Goal: Task Accomplishment & Management: Use online tool/utility

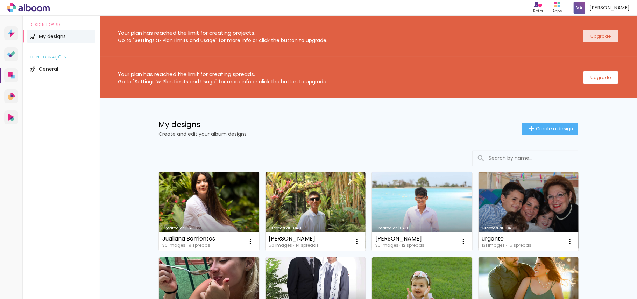
click at [0, 0] on slot "Upgrade" at bounding box center [0, 0] width 0 height 0
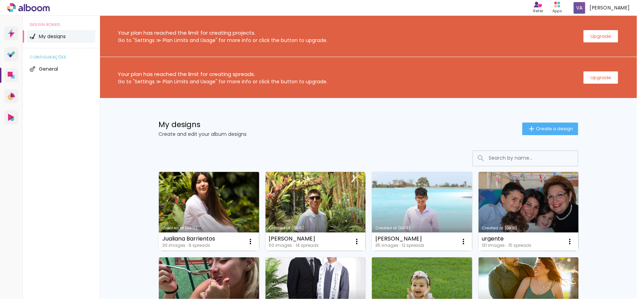
click at [301, 194] on link "Created at [DATE]" at bounding box center [316, 211] width 100 height 79
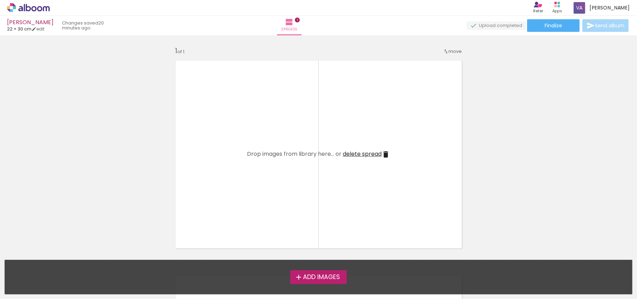
scroll to position [47, 0]
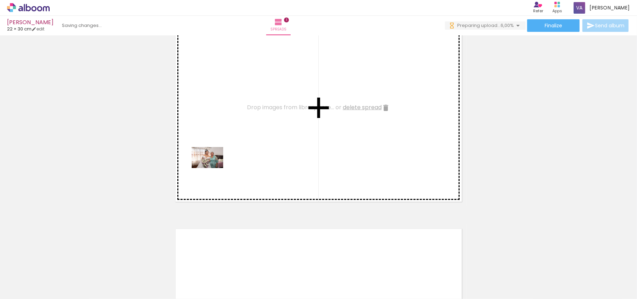
drag, startPoint x: 80, startPoint y: 272, endPoint x: 236, endPoint y: 149, distance: 198.3
click at [236, 149] on quentale-workspace at bounding box center [318, 149] width 637 height 299
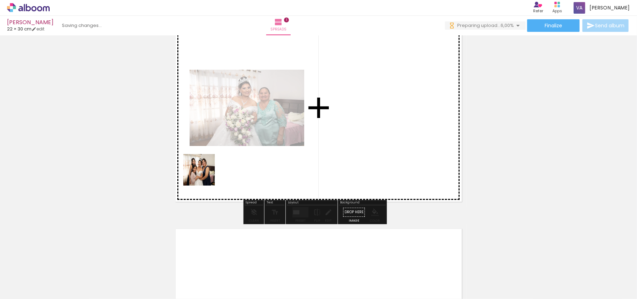
drag, startPoint x: 111, startPoint y: 272, endPoint x: 223, endPoint y: 157, distance: 160.6
click at [223, 156] on quentale-workspace at bounding box center [318, 149] width 637 height 299
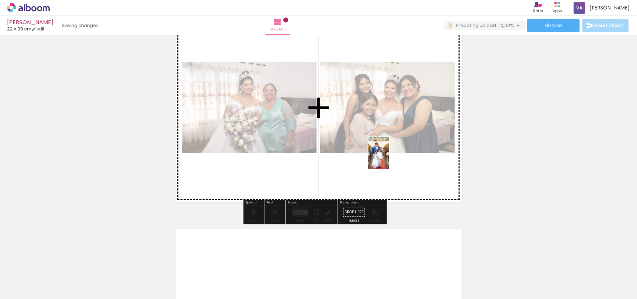
drag, startPoint x: 192, startPoint y: 279, endPoint x: 390, endPoint y: 157, distance: 232.5
click at [390, 157] on quentale-workspace at bounding box center [318, 149] width 637 height 299
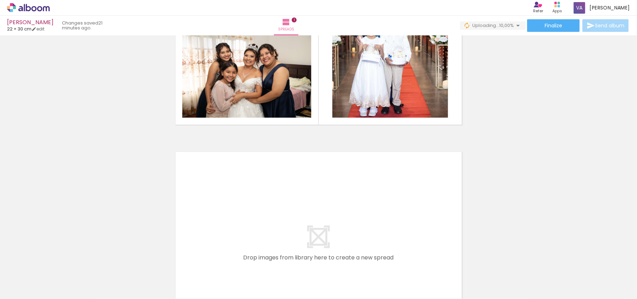
scroll to position [140, 0]
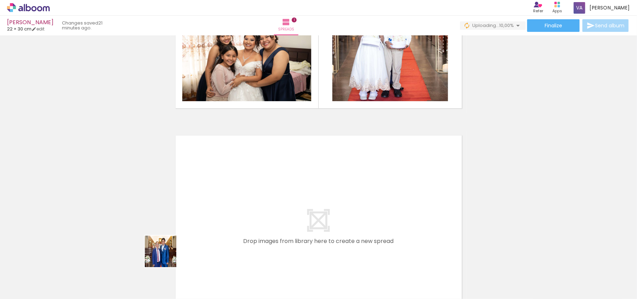
drag, startPoint x: 150, startPoint y: 271, endPoint x: 224, endPoint y: 196, distance: 105.6
click at [224, 196] on quentale-workspace at bounding box center [318, 149] width 637 height 299
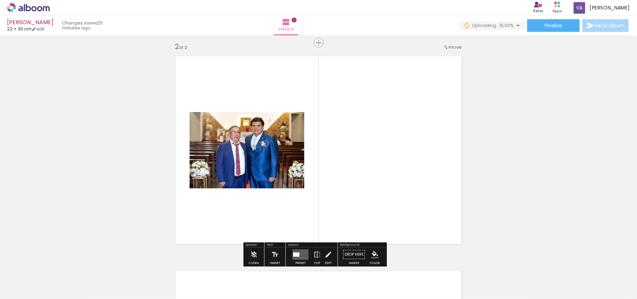
scroll to position [224, 0]
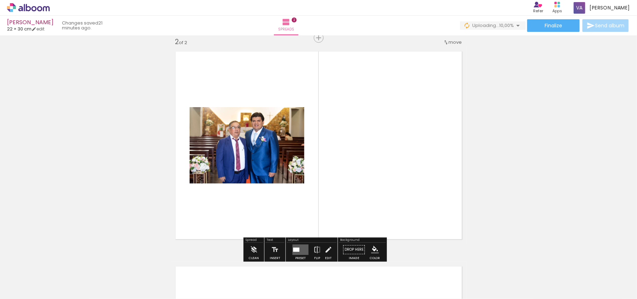
drag, startPoint x: 231, startPoint y: 273, endPoint x: 277, endPoint y: 203, distance: 84.3
click at [255, 194] on quentale-workspace at bounding box center [318, 149] width 637 height 299
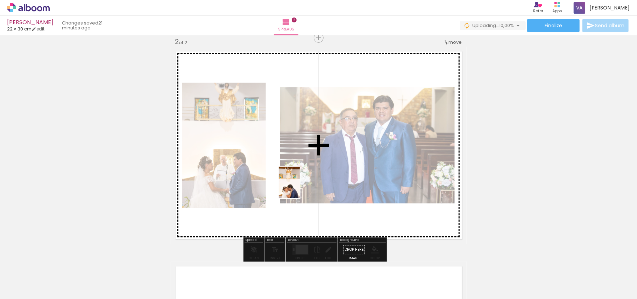
drag, startPoint x: 275, startPoint y: 279, endPoint x: 300, endPoint y: 187, distance: 95.5
click at [300, 187] on quentale-workspace at bounding box center [318, 149] width 637 height 299
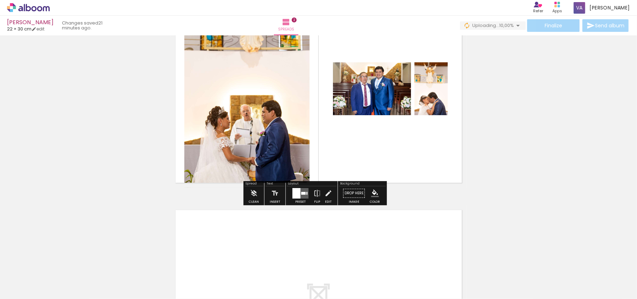
scroll to position [317, 0]
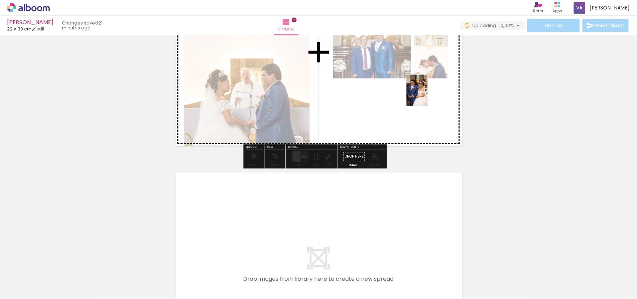
drag, startPoint x: 305, startPoint y: 275, endPoint x: 429, endPoint y: 93, distance: 219.7
click at [429, 93] on quentale-workspace at bounding box center [318, 149] width 637 height 299
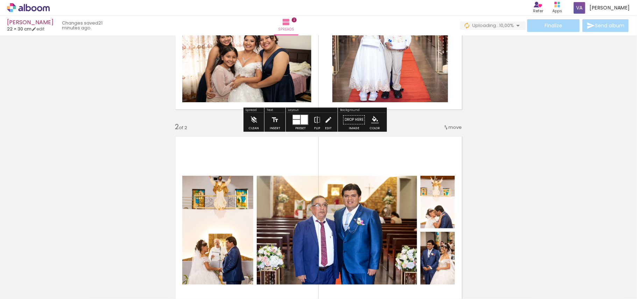
scroll to position [0, 0]
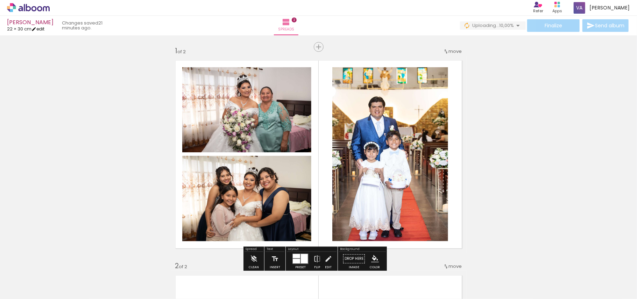
click at [44, 28] on link "edit" at bounding box center [37, 29] width 13 height 6
type input "5"
type input "30"
type input "45"
type input "7"
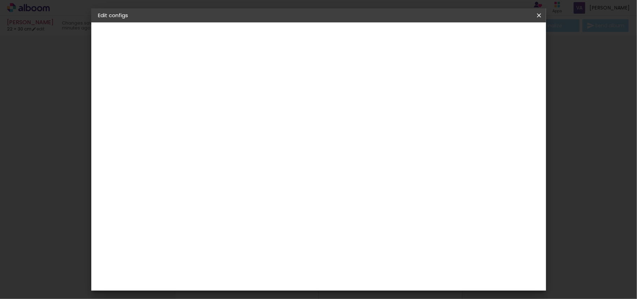
click at [0, 0] on slot "Show bleed" at bounding box center [0, 0] width 0 height 0
type paper-checkbox "on"
drag, startPoint x: 524, startPoint y: 36, endPoint x: 541, endPoint y: 43, distance: 17.9
click at [417, 36] on span "Save configs" at bounding box center [401, 37] width 31 height 5
click at [417, 38] on span "Save configs" at bounding box center [401, 37] width 31 height 5
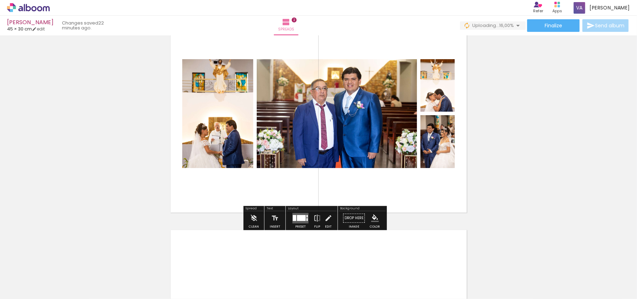
scroll to position [326, 0]
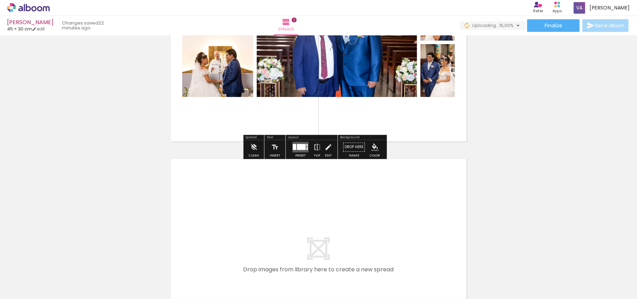
click at [300, 144] on div at bounding box center [301, 147] width 9 height 6
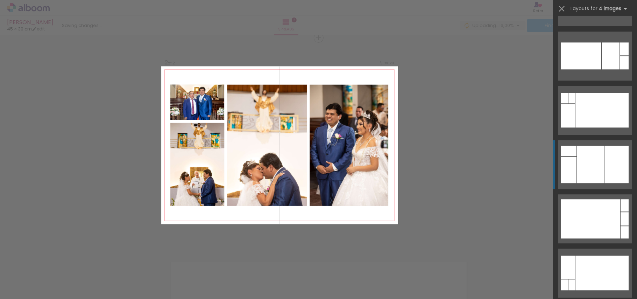
scroll to position [3219, 0]
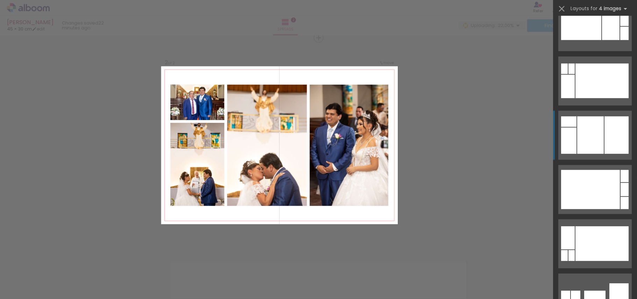
click at [588, 136] on div at bounding box center [590, 134] width 27 height 37
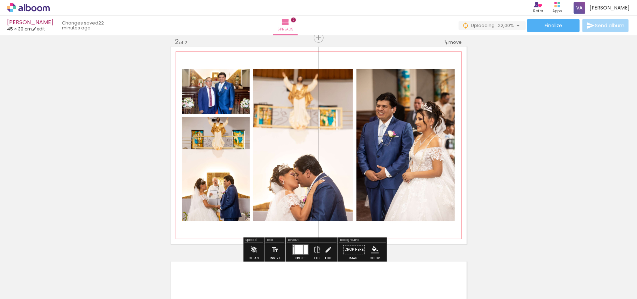
click at [290, 136] on quentale-photo at bounding box center [303, 145] width 100 height 152
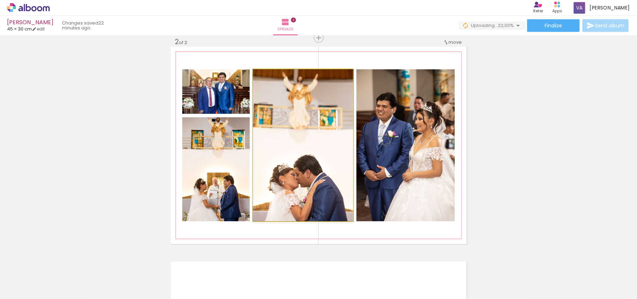
click at [290, 136] on quentale-photo at bounding box center [303, 145] width 100 height 152
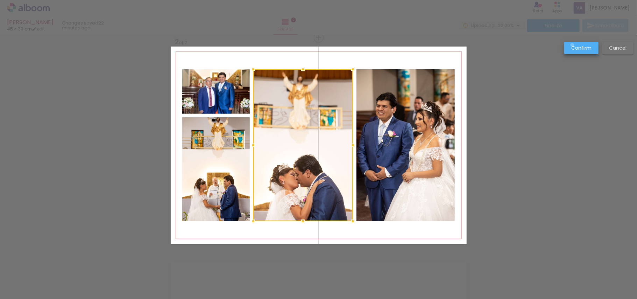
click at [0, 0] on slot "Confirm" at bounding box center [0, 0] width 0 height 0
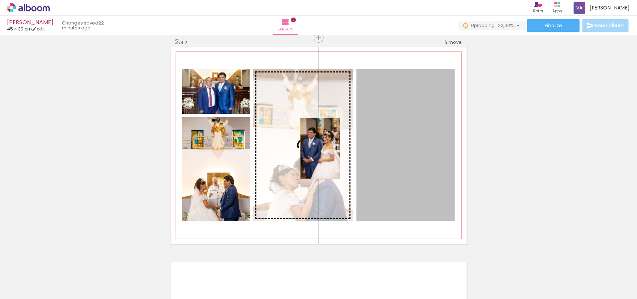
drag, startPoint x: 413, startPoint y: 135, endPoint x: 318, endPoint y: 148, distance: 96.1
click at [0, 0] on slot at bounding box center [0, 0] width 0 height 0
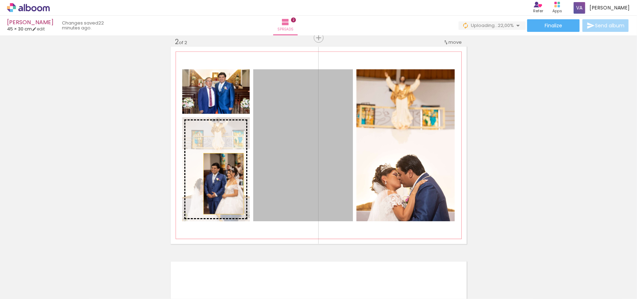
drag, startPoint x: 274, startPoint y: 171, endPoint x: 209, endPoint y: 188, distance: 66.9
click at [0, 0] on slot at bounding box center [0, 0] width 0 height 0
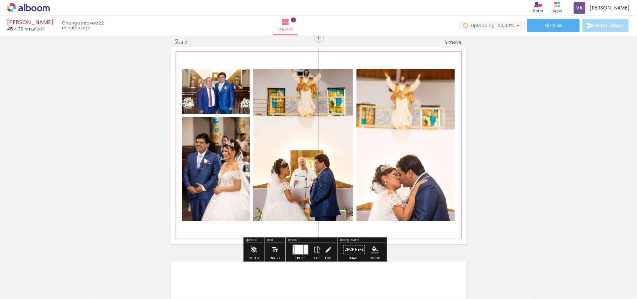
click at [218, 162] on quentale-photo at bounding box center [216, 169] width 68 height 104
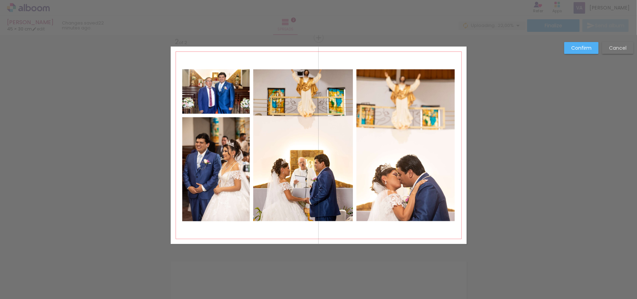
click at [220, 94] on quentale-photo at bounding box center [216, 91] width 68 height 44
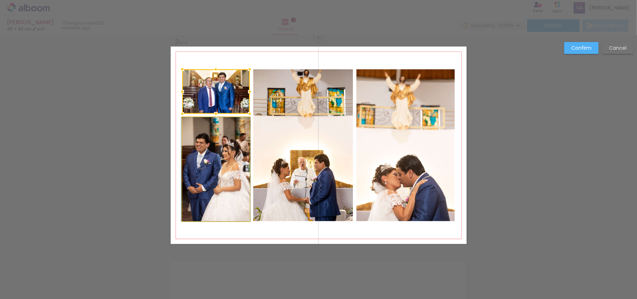
click at [221, 178] on quentale-photo at bounding box center [216, 169] width 68 height 104
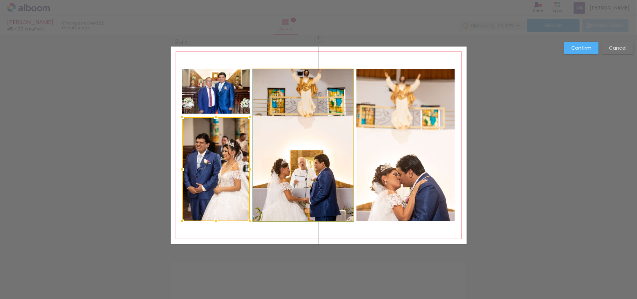
click at [300, 177] on quentale-photo at bounding box center [303, 145] width 100 height 152
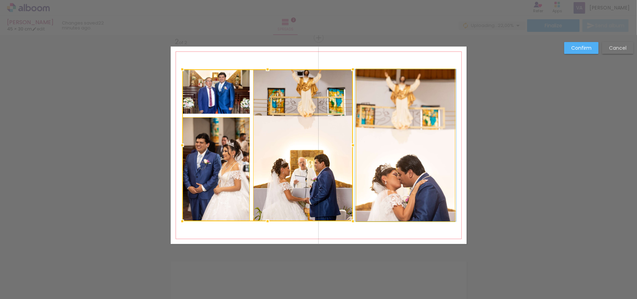
click at [414, 177] on quentale-photo at bounding box center [406, 145] width 98 height 152
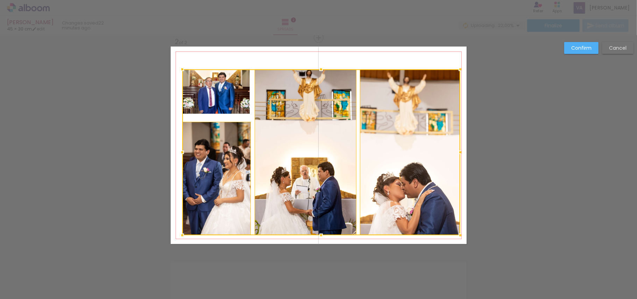
drag, startPoint x: 451, startPoint y: 224, endPoint x: 457, endPoint y: 238, distance: 15.1
click at [457, 238] on div at bounding box center [460, 235] width 14 height 14
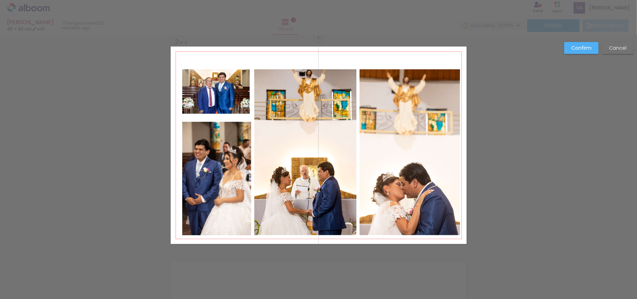
click at [421, 213] on quentale-photo at bounding box center [410, 152] width 100 height 166
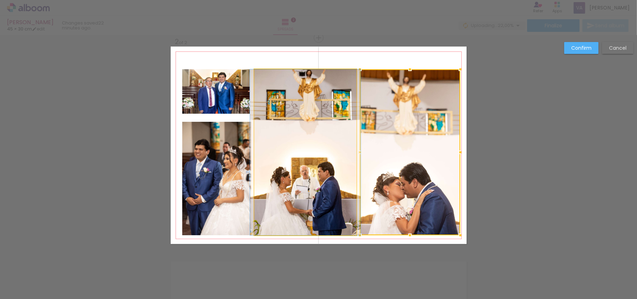
click at [319, 202] on quentale-photo at bounding box center [305, 152] width 102 height 166
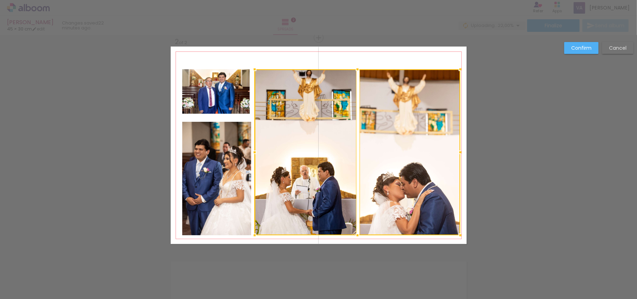
click at [220, 184] on quentale-photo at bounding box center [216, 178] width 69 height 113
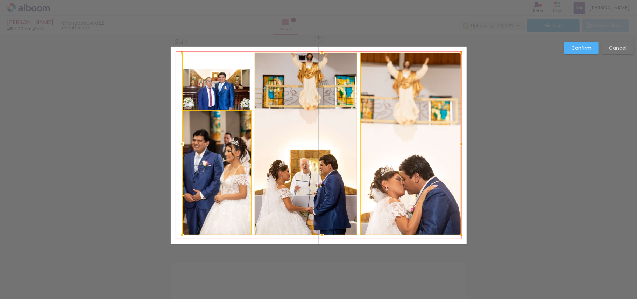
drag, startPoint x: 456, startPoint y: 69, endPoint x: 457, endPoint y: 52, distance: 16.8
click at [457, 52] on div at bounding box center [461, 52] width 14 height 14
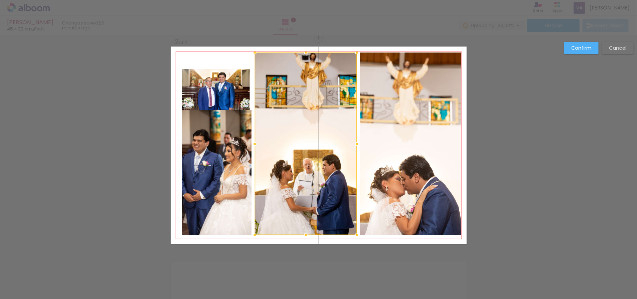
click at [339, 161] on div at bounding box center [306, 143] width 103 height 183
click at [215, 93] on quentale-photo at bounding box center [216, 91] width 68 height 44
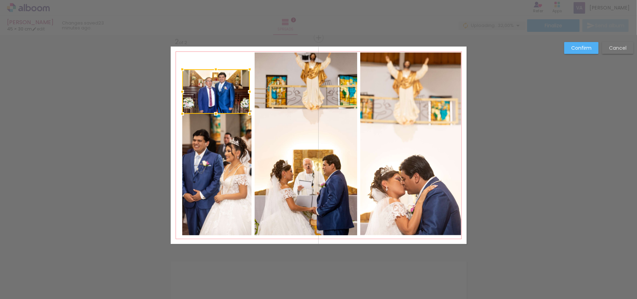
click at [215, 93] on div at bounding box center [216, 91] width 68 height 44
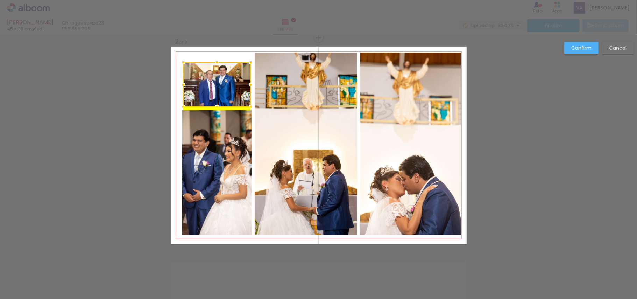
drag, startPoint x: 218, startPoint y: 89, endPoint x: 218, endPoint y: 83, distance: 5.6
click at [218, 83] on div at bounding box center [217, 84] width 68 height 44
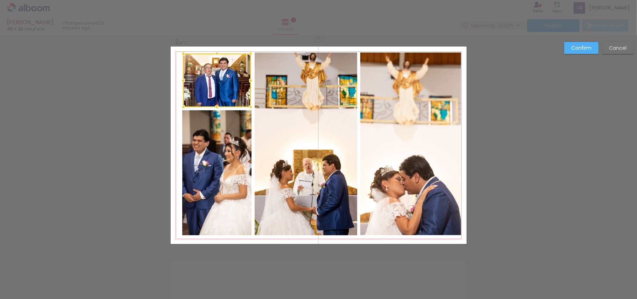
drag, startPoint x: 214, startPoint y: 65, endPoint x: 215, endPoint y: 55, distance: 10.2
click at [215, 55] on div at bounding box center [217, 54] width 14 height 14
click at [227, 143] on quentale-photo at bounding box center [216, 172] width 69 height 125
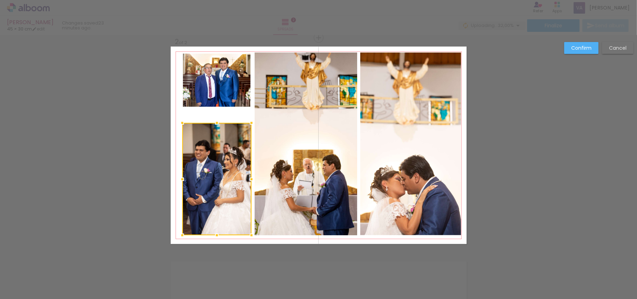
drag, startPoint x: 212, startPoint y: 111, endPoint x: 213, endPoint y: 124, distance: 12.6
click at [213, 124] on div at bounding box center [217, 123] width 14 height 14
click at [213, 91] on quentale-photo at bounding box center [217, 81] width 68 height 54
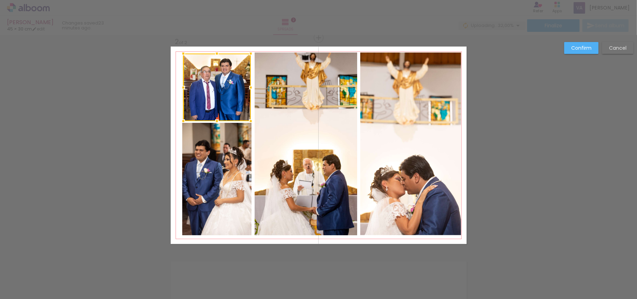
drag, startPoint x: 213, startPoint y: 106, endPoint x: 214, endPoint y: 120, distance: 14.0
click at [214, 120] on div at bounding box center [217, 121] width 14 height 14
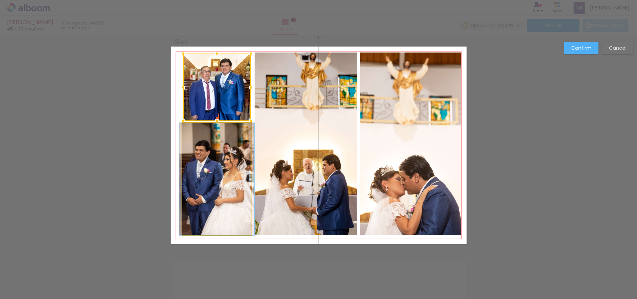
click at [213, 146] on quentale-photo at bounding box center [216, 179] width 69 height 112
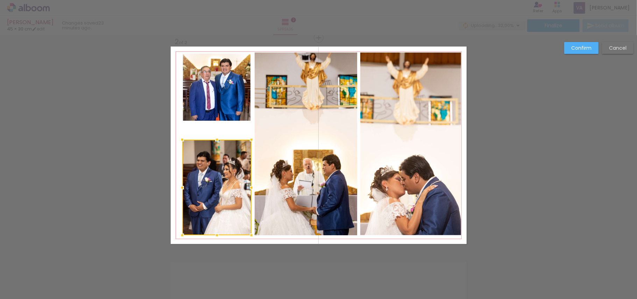
drag, startPoint x: 215, startPoint y: 125, endPoint x: 216, endPoint y: 141, distance: 16.8
click at [216, 141] on div at bounding box center [217, 140] width 14 height 14
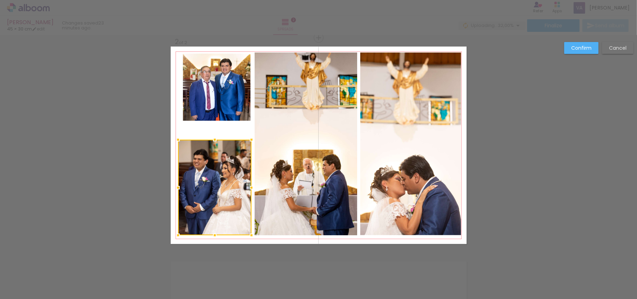
drag, startPoint x: 181, startPoint y: 186, endPoint x: 177, endPoint y: 186, distance: 4.2
click at [177, 186] on div at bounding box center [178, 188] width 14 height 14
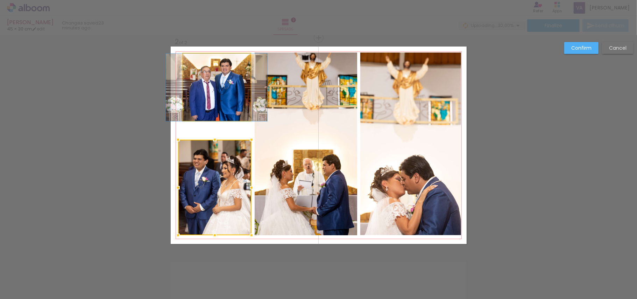
click at [217, 101] on quentale-photo at bounding box center [217, 88] width 68 height 68
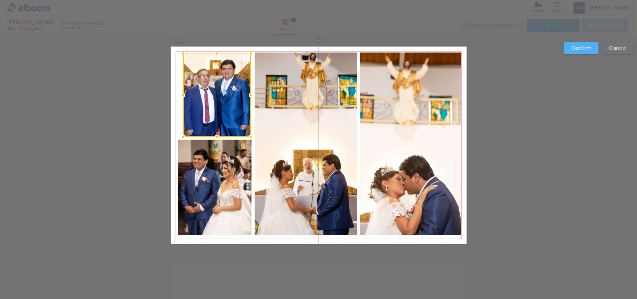
drag, startPoint x: 213, startPoint y: 121, endPoint x: 214, endPoint y: 136, distance: 15.8
click at [214, 136] on div at bounding box center [217, 137] width 14 height 14
click at [197, 95] on div at bounding box center [217, 95] width 68 height 83
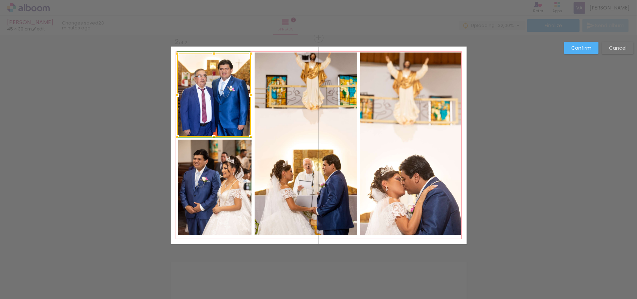
drag, startPoint x: 181, startPoint y: 94, endPoint x: 176, endPoint y: 95, distance: 5.1
click at [176, 95] on div at bounding box center [177, 95] width 14 height 14
click at [578, 52] on paper-button "Confirm" at bounding box center [581, 48] width 34 height 12
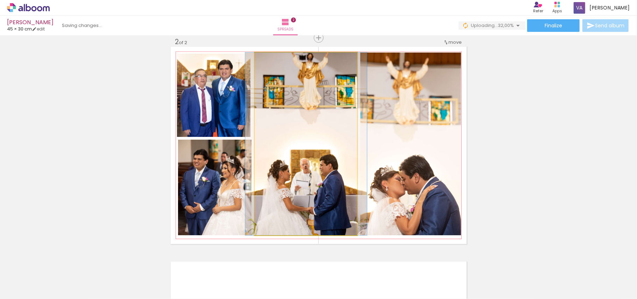
drag, startPoint x: 294, startPoint y: 141, endPoint x: 291, endPoint y: 144, distance: 4.5
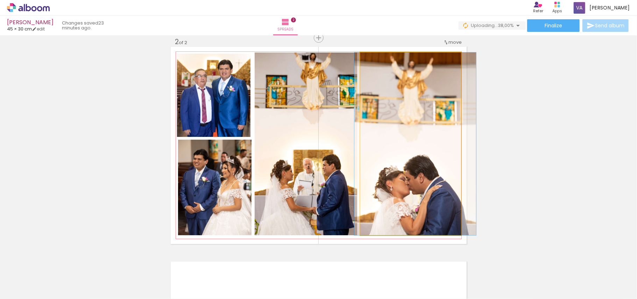
drag, startPoint x: 394, startPoint y: 182, endPoint x: 398, endPoint y: 176, distance: 7.5
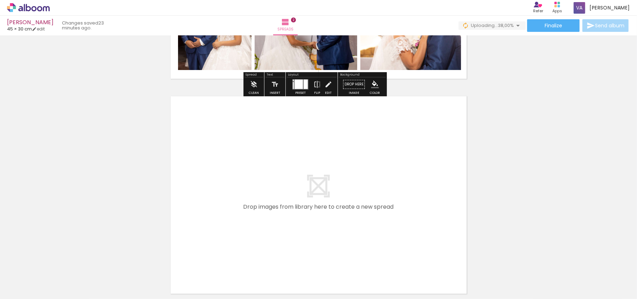
scroll to position [410, 0]
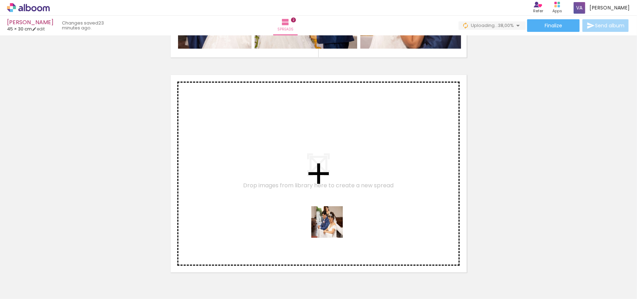
drag, startPoint x: 353, startPoint y: 279, endPoint x: 320, endPoint y: 199, distance: 86.1
click at [320, 199] on quentale-workspace at bounding box center [318, 149] width 637 height 299
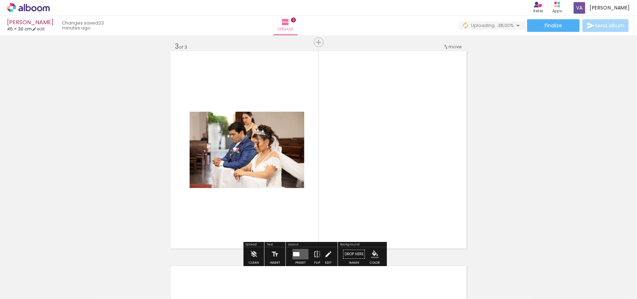
scroll to position [438, 0]
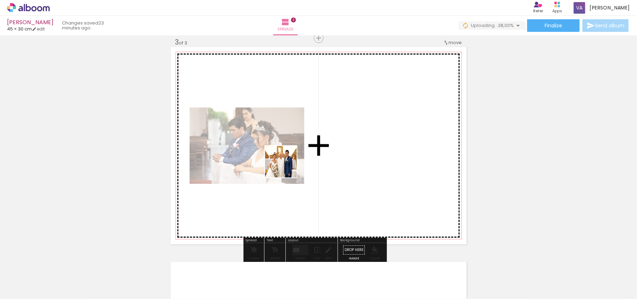
drag, startPoint x: 380, startPoint y: 277, endPoint x: 285, endPoint y: 160, distance: 151.0
click at [254, 127] on quentale-workspace at bounding box center [318, 149] width 637 height 299
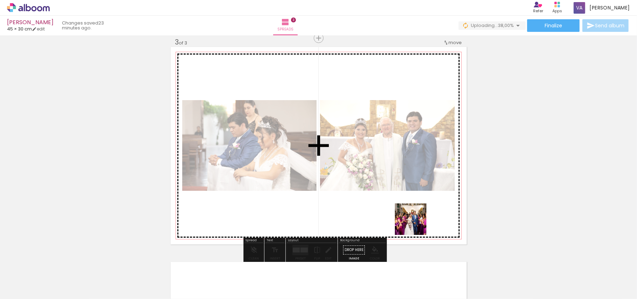
drag, startPoint x: 425, startPoint y: 269, endPoint x: 433, endPoint y: 222, distance: 47.5
click at [407, 174] on quentale-workspace at bounding box center [318, 149] width 637 height 299
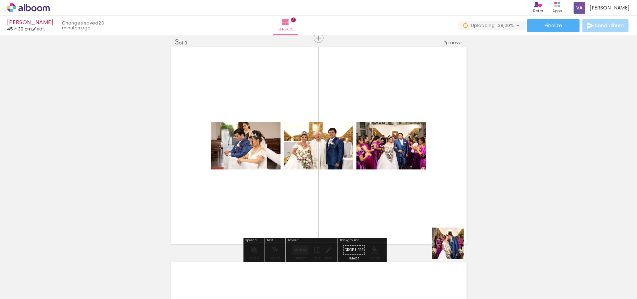
drag, startPoint x: 464, startPoint y: 274, endPoint x: 472, endPoint y: 220, distance: 55.3
click at [429, 183] on quentale-workspace at bounding box center [318, 149] width 637 height 299
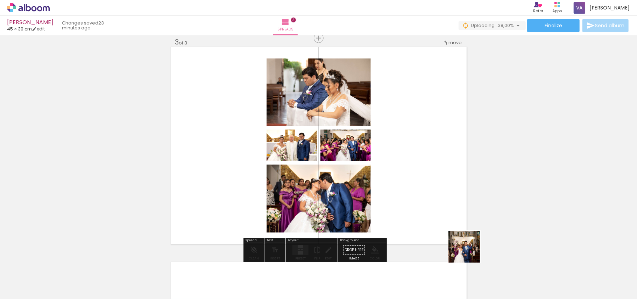
drag, startPoint x: 501, startPoint y: 280, endPoint x: 376, endPoint y: 182, distance: 158.2
click at [376, 182] on quentale-workspace at bounding box center [318, 149] width 637 height 299
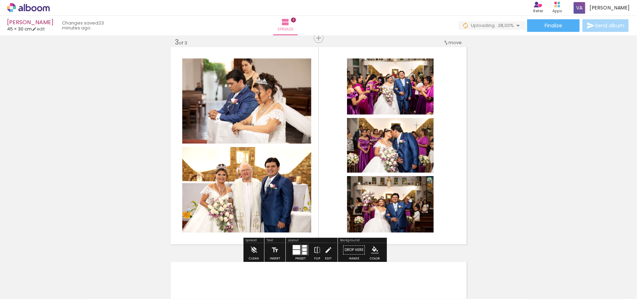
drag, startPoint x: 298, startPoint y: 251, endPoint x: 450, endPoint y: 218, distance: 155.2
click at [299, 251] on div at bounding box center [296, 252] width 7 height 5
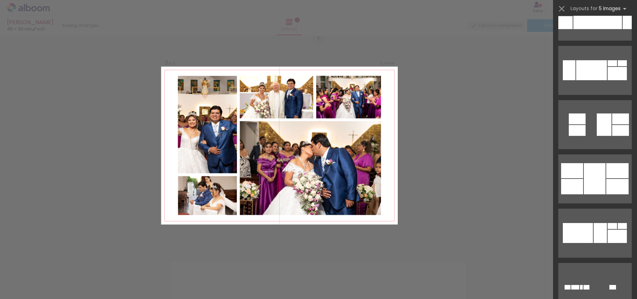
scroll to position [9563, 0]
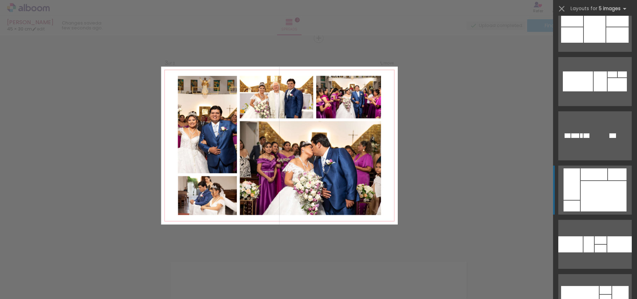
click at [570, 286] on div at bounding box center [580, 298] width 38 height 25
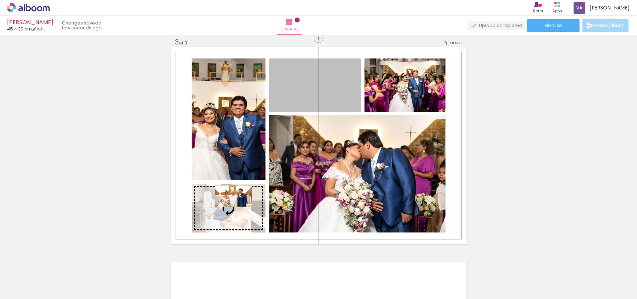
drag, startPoint x: 304, startPoint y: 93, endPoint x: 220, endPoint y: 207, distance: 141.9
click at [0, 0] on slot at bounding box center [0, 0] width 0 height 0
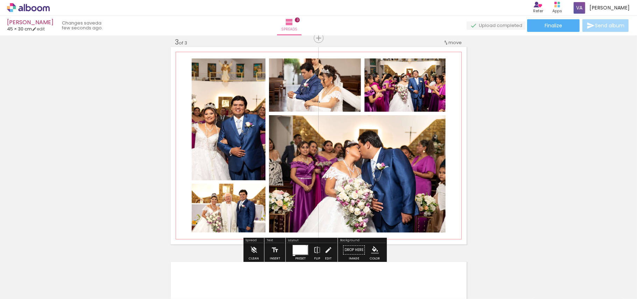
click at [393, 168] on quentale-photo at bounding box center [357, 173] width 177 height 117
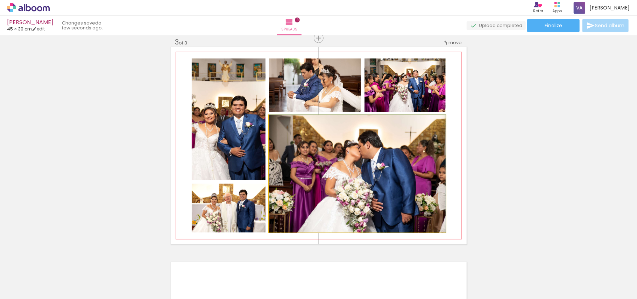
click at [393, 168] on quentale-photo at bounding box center [357, 173] width 177 height 117
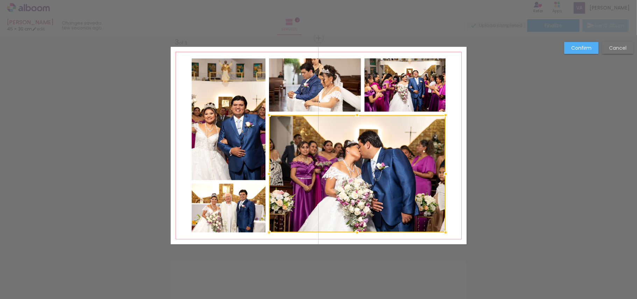
click at [377, 134] on div at bounding box center [357, 173] width 177 height 117
click at [357, 115] on div at bounding box center [357, 117] width 14 height 14
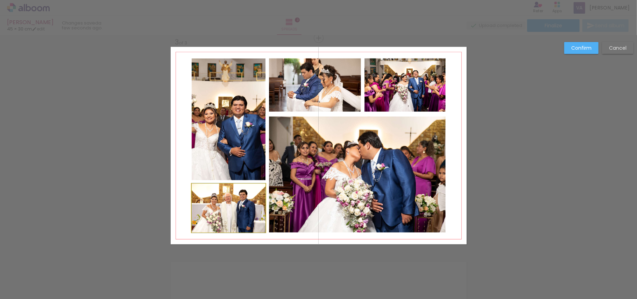
click at [220, 207] on quentale-photo at bounding box center [229, 208] width 74 height 49
click at [228, 140] on quentale-photo at bounding box center [229, 119] width 74 height 122
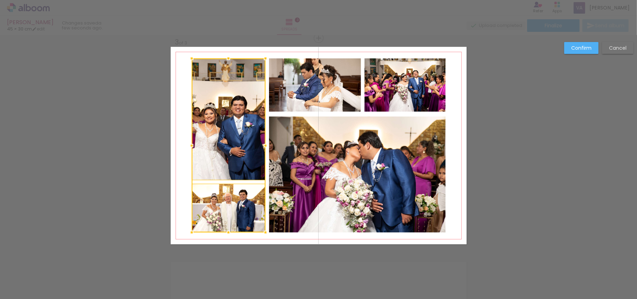
click at [308, 96] on quentale-photo at bounding box center [315, 84] width 92 height 53
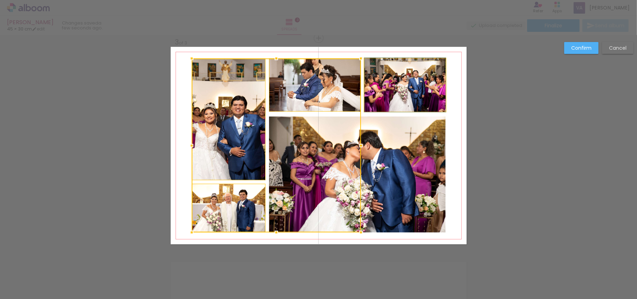
click at [392, 93] on quentale-photo at bounding box center [405, 84] width 81 height 53
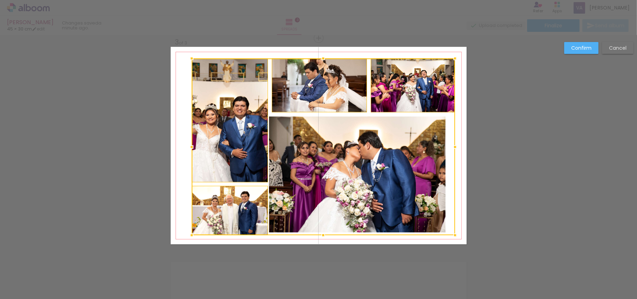
drag, startPoint x: 444, startPoint y: 234, endPoint x: 454, endPoint y: 237, distance: 9.9
click at [454, 237] on div at bounding box center [455, 235] width 14 height 14
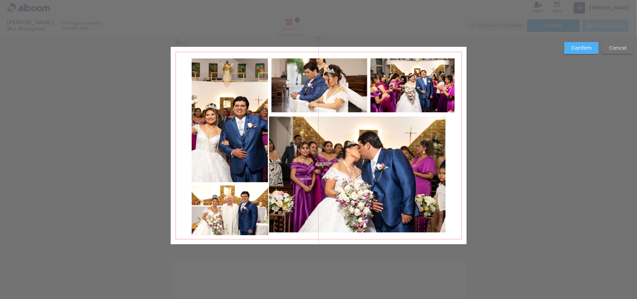
click at [0, 0] on slot "Cancel" at bounding box center [0, 0] width 0 height 0
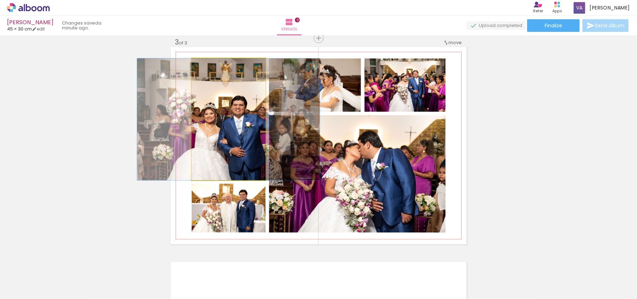
click at [213, 151] on quentale-photo at bounding box center [229, 119] width 74 height 122
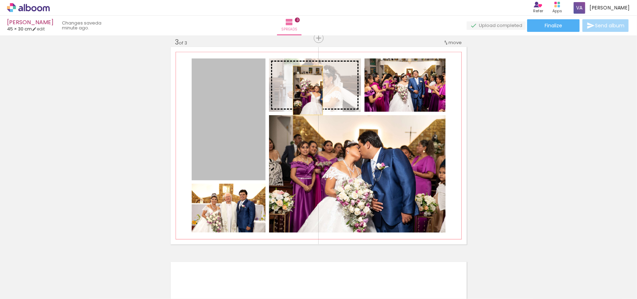
drag, startPoint x: 221, startPoint y: 135, endPoint x: 308, endPoint y: 87, distance: 98.6
click at [0, 0] on slot at bounding box center [0, 0] width 0 height 0
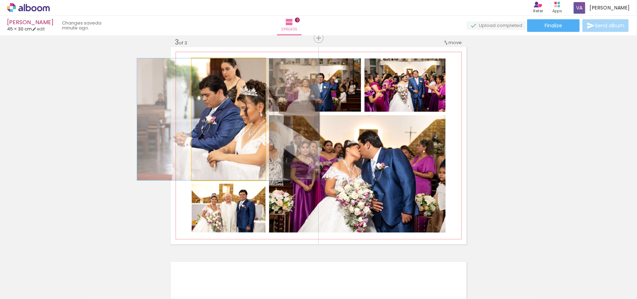
click at [241, 152] on quentale-photo at bounding box center [229, 119] width 74 height 122
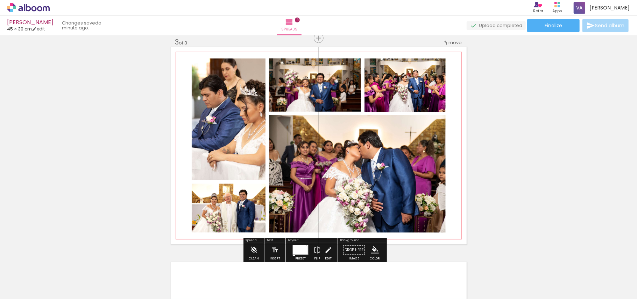
click at [213, 146] on quentale-photo at bounding box center [229, 119] width 74 height 122
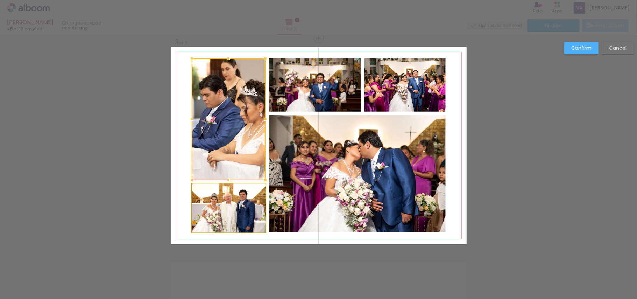
click at [203, 194] on quentale-photo at bounding box center [229, 208] width 74 height 49
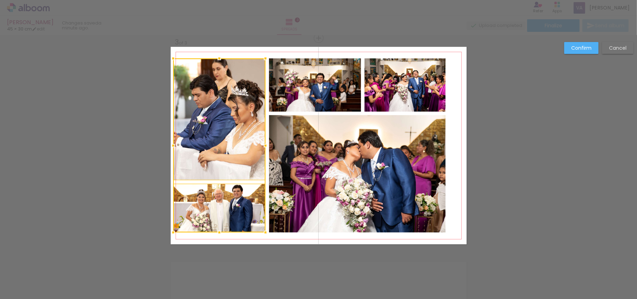
drag, startPoint x: 185, startPoint y: 143, endPoint x: 171, endPoint y: 143, distance: 14.7
click at [171, 143] on div at bounding box center [173, 146] width 14 height 14
click at [385, 168] on quentale-photo at bounding box center [357, 173] width 177 height 117
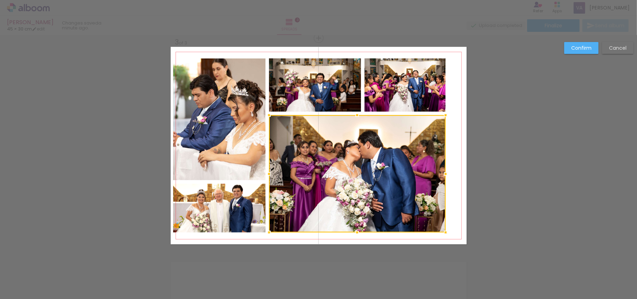
click at [400, 100] on quentale-photo at bounding box center [405, 84] width 81 height 53
click at [335, 92] on div at bounding box center [357, 145] width 177 height 174
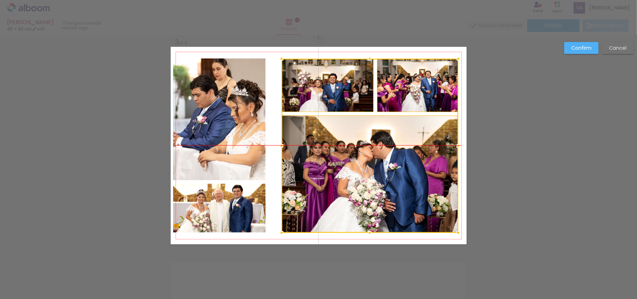
drag, startPoint x: 344, startPoint y: 96, endPoint x: 357, endPoint y: 96, distance: 12.6
click at [357, 96] on div at bounding box center [370, 146] width 177 height 174
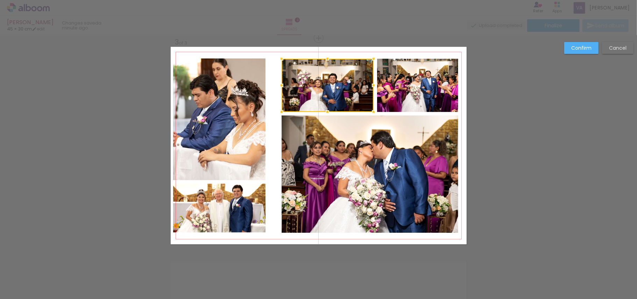
click at [238, 151] on quentale-photo at bounding box center [219, 119] width 92 height 122
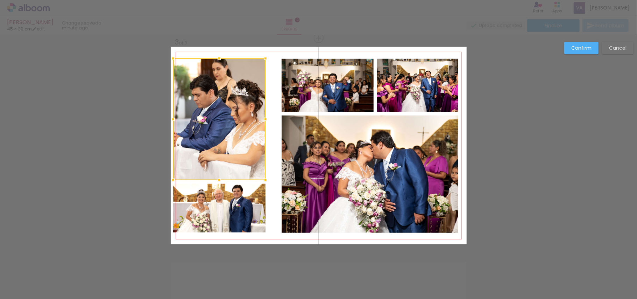
click at [225, 214] on quentale-photo at bounding box center [219, 208] width 92 height 49
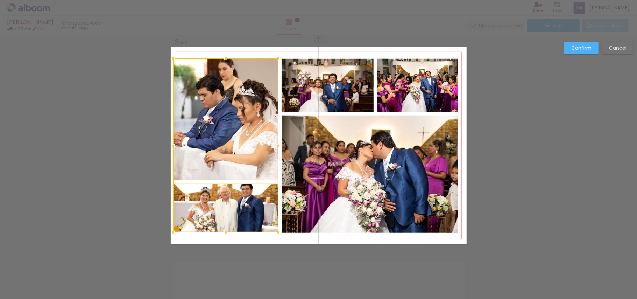
drag, startPoint x: 263, startPoint y: 146, endPoint x: 276, endPoint y: 146, distance: 12.9
click at [276, 146] on div at bounding box center [278, 146] width 14 height 14
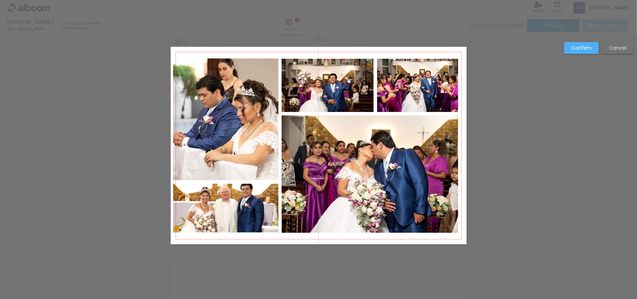
click at [248, 132] on quentale-photo at bounding box center [225, 119] width 105 height 122
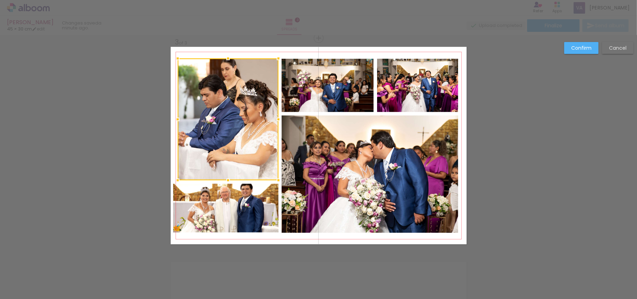
drag, startPoint x: 170, startPoint y: 118, endPoint x: 175, endPoint y: 119, distance: 5.0
click at [175, 119] on div at bounding box center [178, 119] width 14 height 14
click at [200, 214] on quentale-photo at bounding box center [225, 208] width 105 height 49
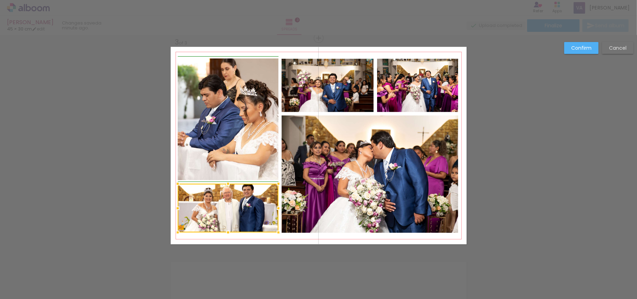
drag, startPoint x: 170, startPoint y: 206, endPoint x: 178, endPoint y: 207, distance: 8.1
click at [178, 207] on div at bounding box center [178, 208] width 14 height 14
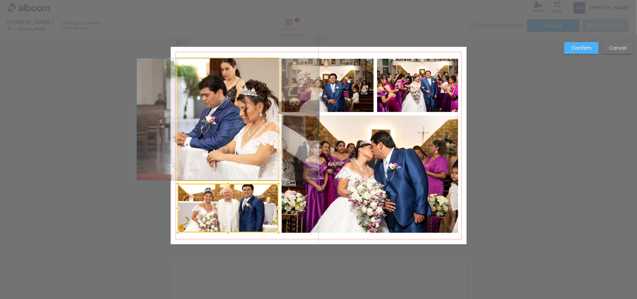
click at [234, 162] on quentale-photo at bounding box center [228, 119] width 101 height 122
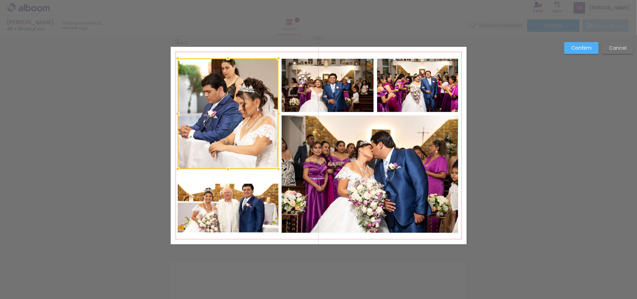
drag, startPoint x: 227, startPoint y: 179, endPoint x: 231, endPoint y: 168, distance: 12.1
click at [231, 168] on div at bounding box center [228, 113] width 101 height 111
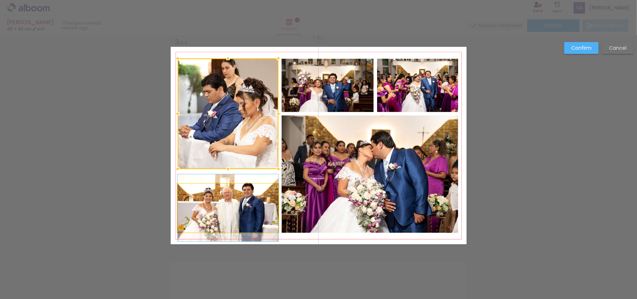
drag, startPoint x: 229, startPoint y: 209, endPoint x: 232, endPoint y: 195, distance: 14.3
click at [228, 208] on quentale-photo at bounding box center [228, 208] width 101 height 49
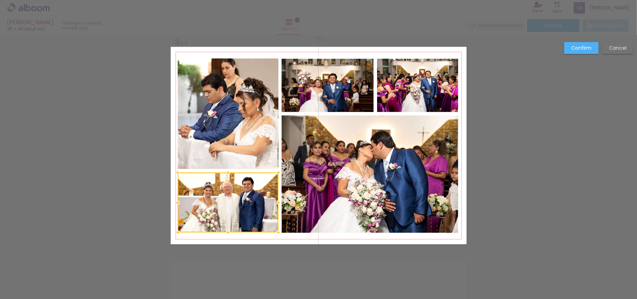
drag, startPoint x: 224, startPoint y: 183, endPoint x: 225, endPoint y: 171, distance: 11.2
click at [225, 171] on div at bounding box center [228, 172] width 14 height 14
click at [342, 83] on quentale-photo at bounding box center [328, 85] width 92 height 53
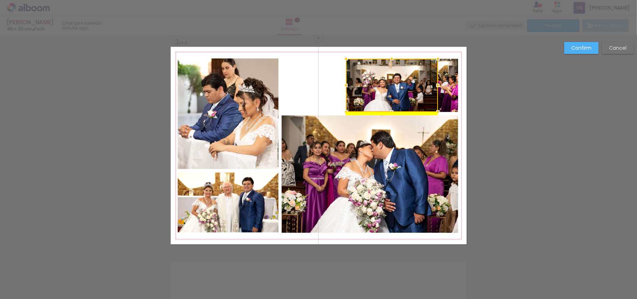
drag, startPoint x: 341, startPoint y: 83, endPoint x: 409, endPoint y: 83, distance: 67.9
click at [408, 83] on div at bounding box center [392, 85] width 92 height 53
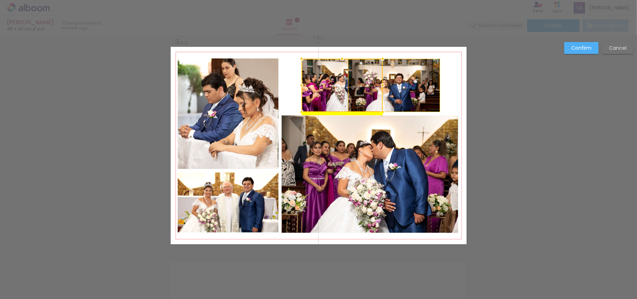
drag, startPoint x: 375, startPoint y: 88, endPoint x: 322, endPoint y: 92, distance: 53.0
click at [323, 92] on div at bounding box center [342, 85] width 81 height 53
click at [408, 90] on quentale-photo at bounding box center [394, 85] width 92 height 53
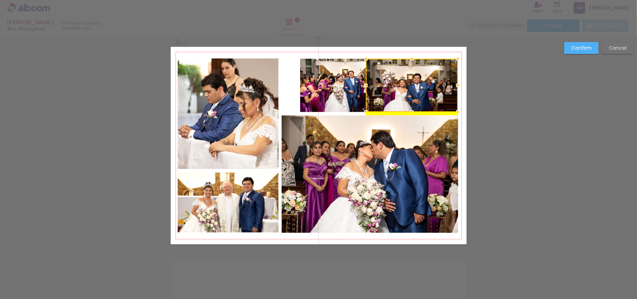
drag, startPoint x: 414, startPoint y: 84, endPoint x: 432, endPoint y: 85, distance: 17.5
click at [432, 85] on div at bounding box center [412, 85] width 92 height 53
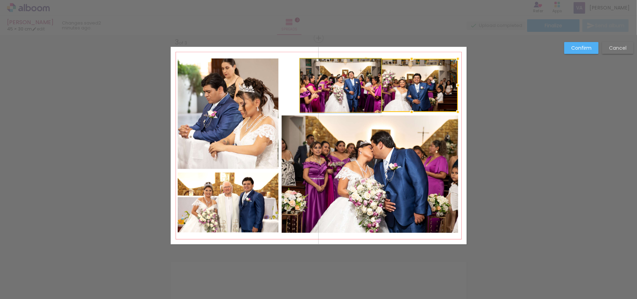
drag, startPoint x: 339, startPoint y: 86, endPoint x: 315, endPoint y: 90, distance: 24.1
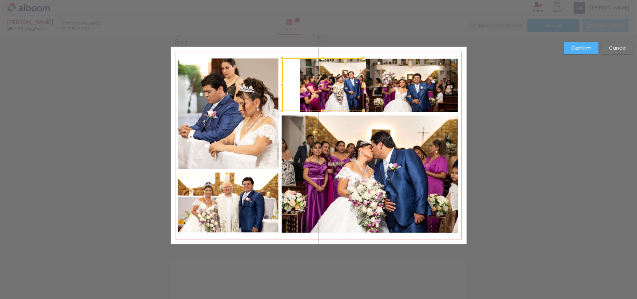
drag, startPoint x: 343, startPoint y: 82, endPoint x: 320, endPoint y: 81, distance: 22.4
click at [320, 81] on div at bounding box center [322, 84] width 81 height 53
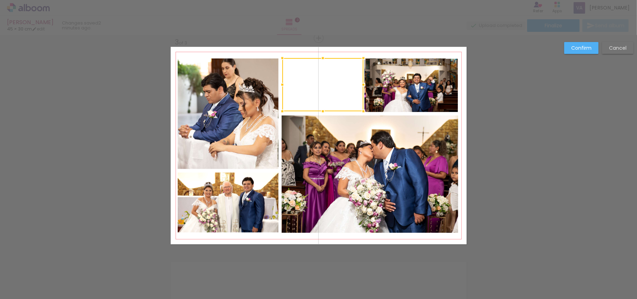
click at [0, 0] on slot "Confirm" at bounding box center [0, 0] width 0 height 0
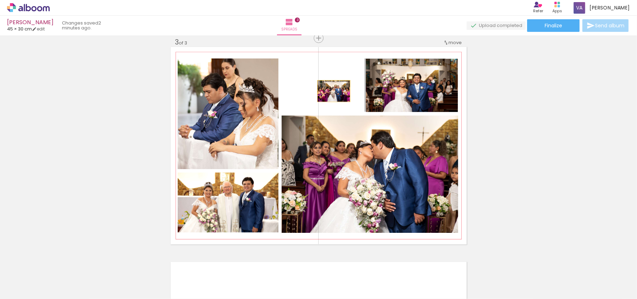
drag, startPoint x: 385, startPoint y: 90, endPoint x: 330, endPoint y: 91, distance: 54.9
click at [330, 91] on quentale-layouter at bounding box center [319, 145] width 296 height 197
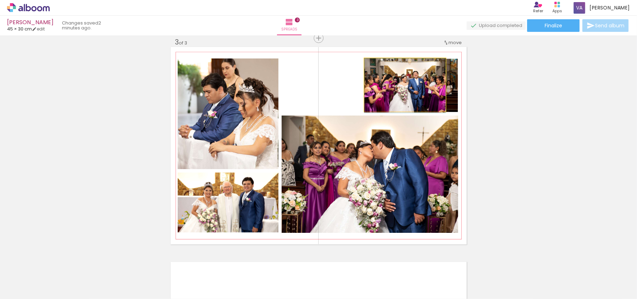
click at [408, 91] on quentale-photo at bounding box center [405, 84] width 81 height 53
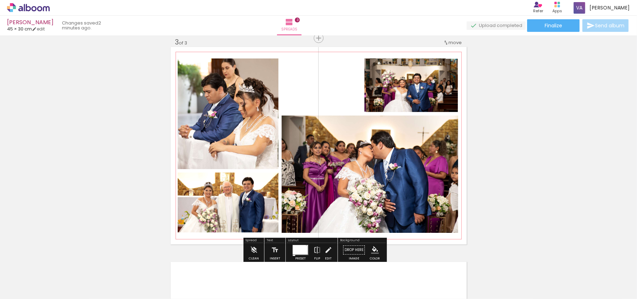
click at [0, 0] on slot at bounding box center [0, 0] width 0 height 0
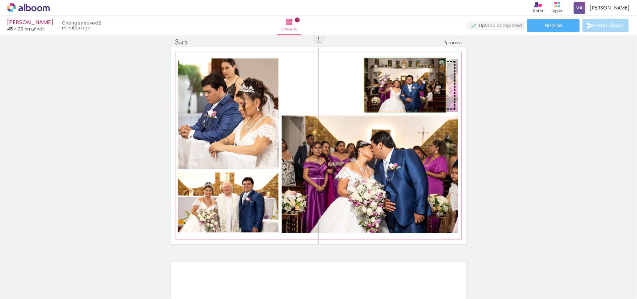
drag, startPoint x: 416, startPoint y: 89, endPoint x: 367, endPoint y: 90, distance: 49.3
click at [0, 0] on slot at bounding box center [0, 0] width 0 height 0
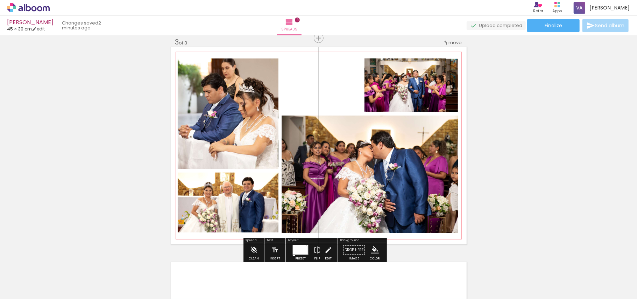
click at [408, 91] on quentale-photo at bounding box center [405, 84] width 81 height 53
click at [413, 92] on quentale-photo at bounding box center [405, 84] width 81 height 53
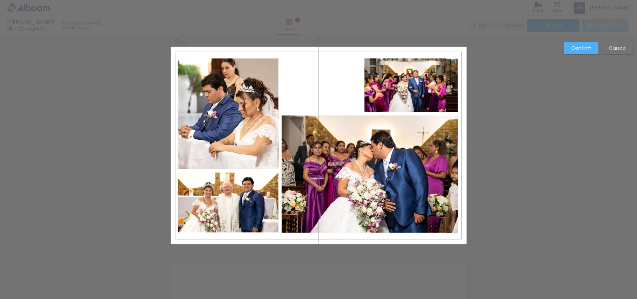
click at [413, 92] on quentale-photo at bounding box center [405, 84] width 81 height 53
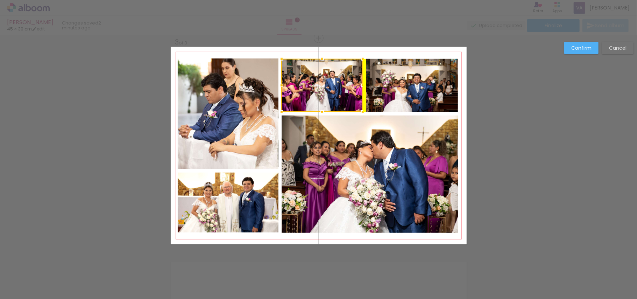
drag, startPoint x: 416, startPoint y: 90, endPoint x: 334, endPoint y: 91, distance: 81.9
click at [334, 91] on div at bounding box center [322, 85] width 81 height 53
click at [0, 0] on slot "Confirm" at bounding box center [0, 0] width 0 height 0
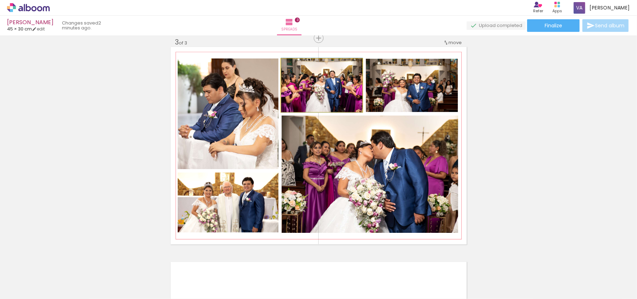
drag, startPoint x: 344, startPoint y: 96, endPoint x: 355, endPoint y: 94, distance: 11.9
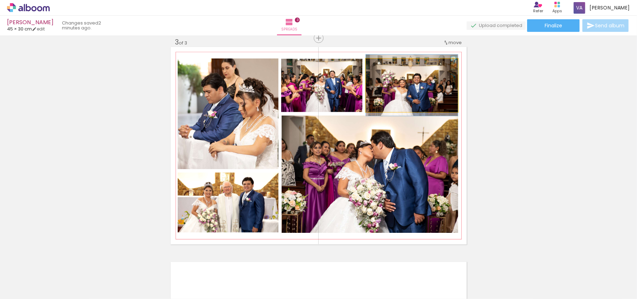
click at [404, 94] on quentale-photo at bounding box center [412, 85] width 92 height 53
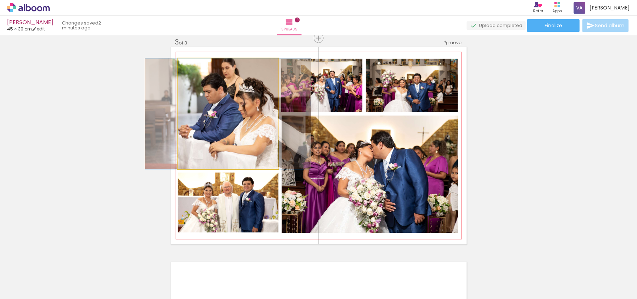
click at [235, 108] on quentale-photo at bounding box center [228, 113] width 101 height 111
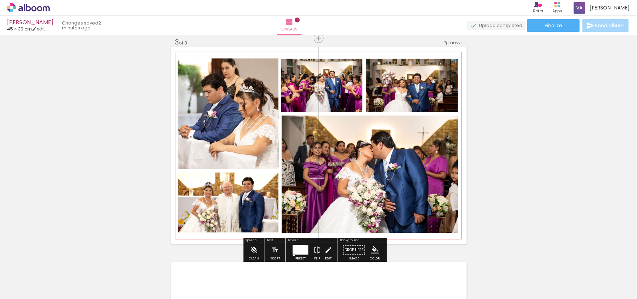
click at [231, 209] on quentale-photo at bounding box center [228, 202] width 101 height 60
click at [255, 208] on quentale-photo at bounding box center [228, 202] width 101 height 60
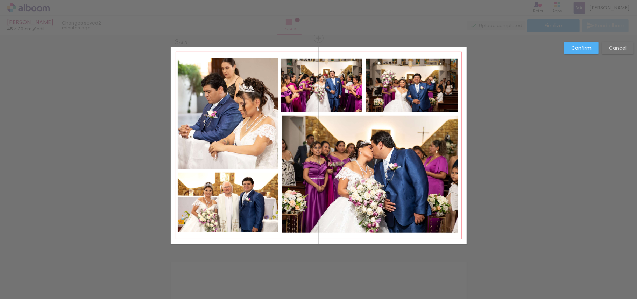
click at [371, 191] on quentale-photo at bounding box center [370, 173] width 177 height 117
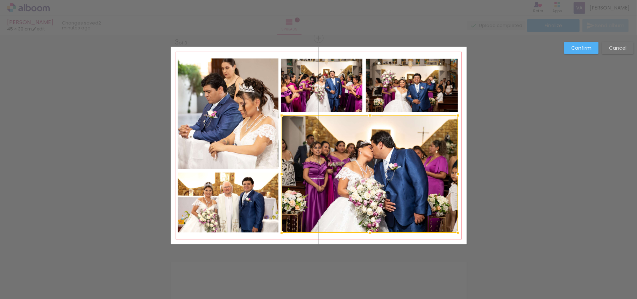
click at [417, 92] on quentale-photo at bounding box center [412, 85] width 92 height 53
click at [339, 92] on div at bounding box center [370, 146] width 177 height 174
click at [246, 107] on quentale-photo at bounding box center [228, 113] width 101 height 111
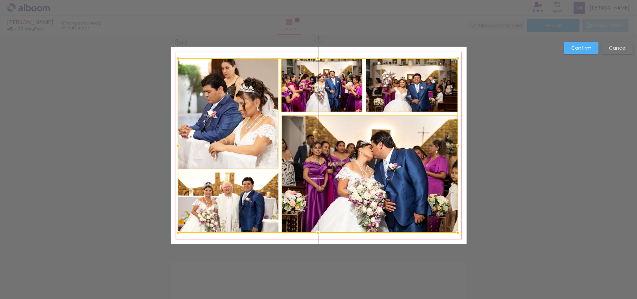
click at [230, 198] on div at bounding box center [318, 145] width 281 height 174
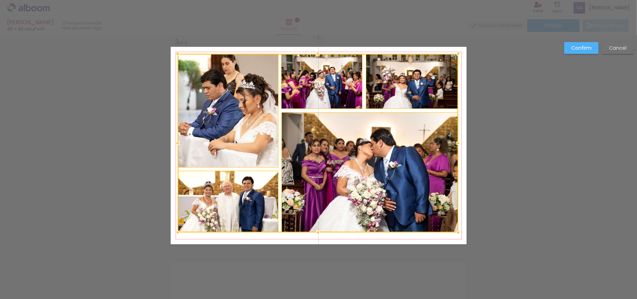
drag, startPoint x: 315, startPoint y: 59, endPoint x: 315, endPoint y: 54, distance: 5.2
click at [315, 54] on div at bounding box center [318, 54] width 14 height 14
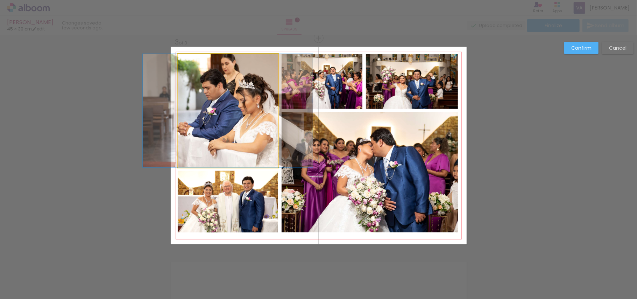
click at [245, 102] on quentale-photo at bounding box center [228, 110] width 100 height 113
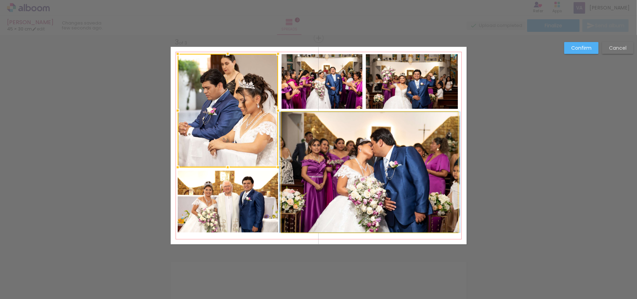
click at [321, 146] on quentale-photo at bounding box center [370, 172] width 176 height 120
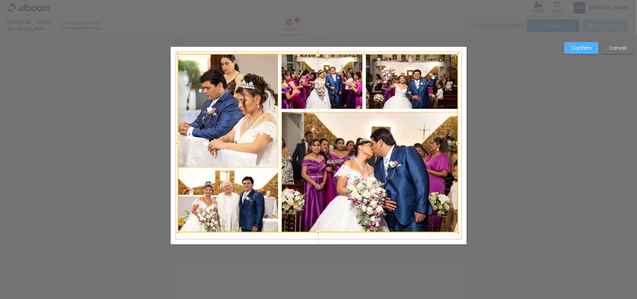
drag, startPoint x: 342, startPoint y: 86, endPoint x: 370, endPoint y: 85, distance: 28.0
click at [342, 86] on div at bounding box center [318, 143] width 281 height 178
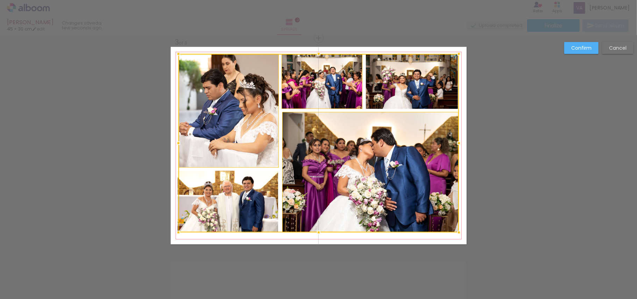
click at [384, 85] on div at bounding box center [318, 143] width 281 height 178
click at [231, 204] on div at bounding box center [318, 143] width 281 height 178
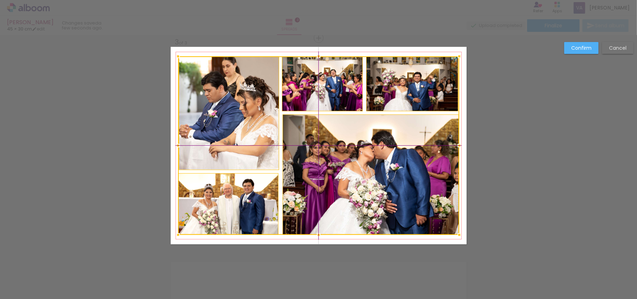
click at [367, 160] on div at bounding box center [318, 145] width 281 height 178
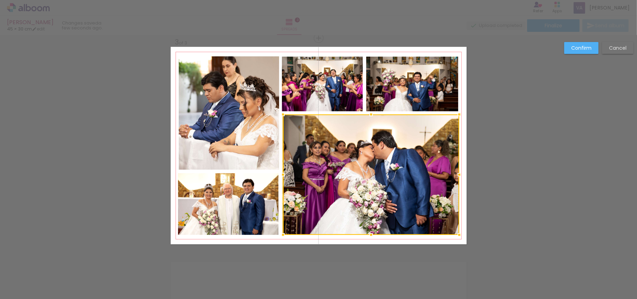
click at [227, 121] on quentale-photo at bounding box center [229, 112] width 100 height 113
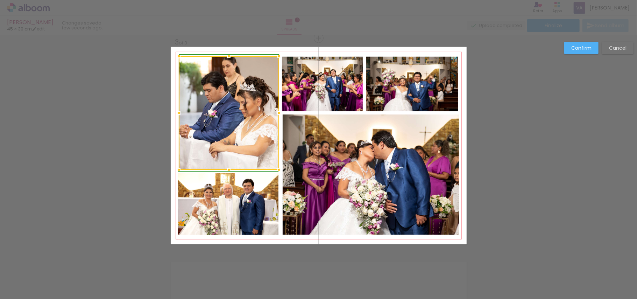
click at [272, 111] on div at bounding box center [279, 113] width 14 height 14
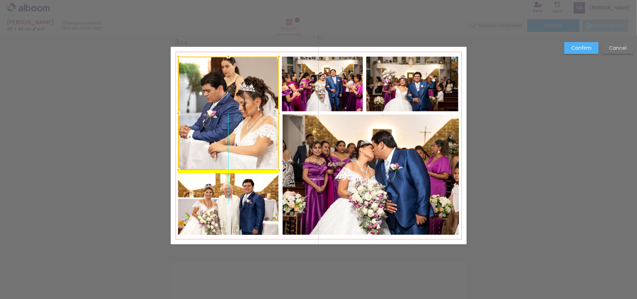
click at [249, 130] on div at bounding box center [228, 113] width 100 height 113
click at [0, 0] on slot "Confirm" at bounding box center [0, 0] width 0 height 0
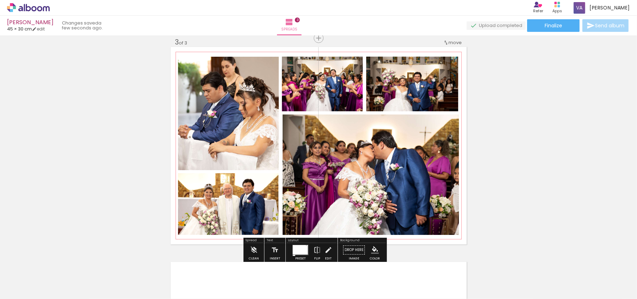
click at [0, 0] on paper-item at bounding box center [0, 0] width 0 height 0
click at [246, 80] on paper-item at bounding box center [249, 80] width 13 height 5
click at [543, 126] on div "Add spread 1 of 3 Add spread 2 of 3 Add spread 3 of 3" at bounding box center [318, 29] width 637 height 860
